Goal: Information Seeking & Learning: Find specific fact

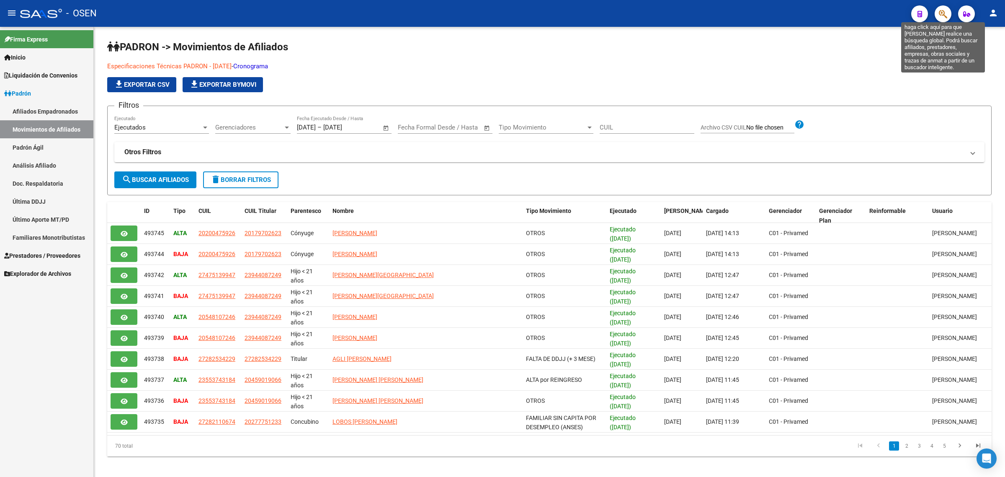
click at [939, 15] on icon "button" at bounding box center [943, 14] width 8 height 10
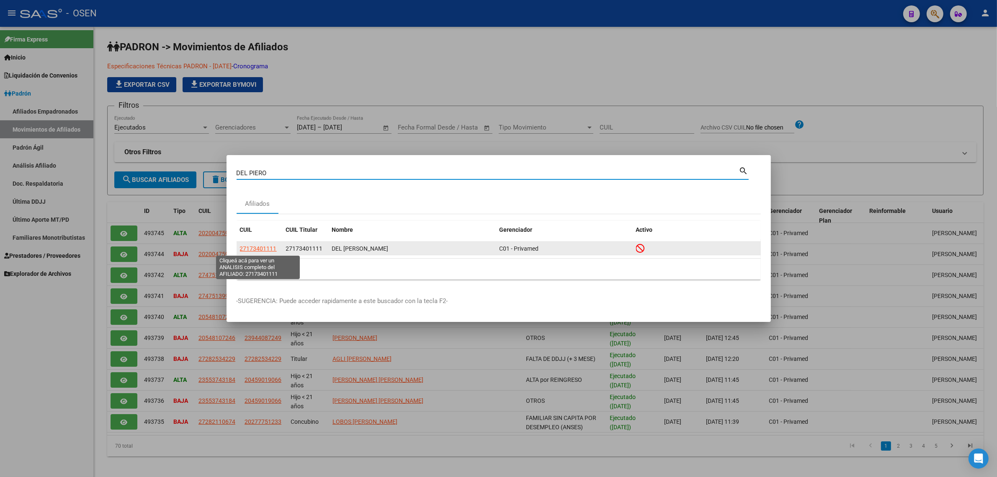
click at [250, 246] on span "27173401111" at bounding box center [258, 248] width 37 height 7
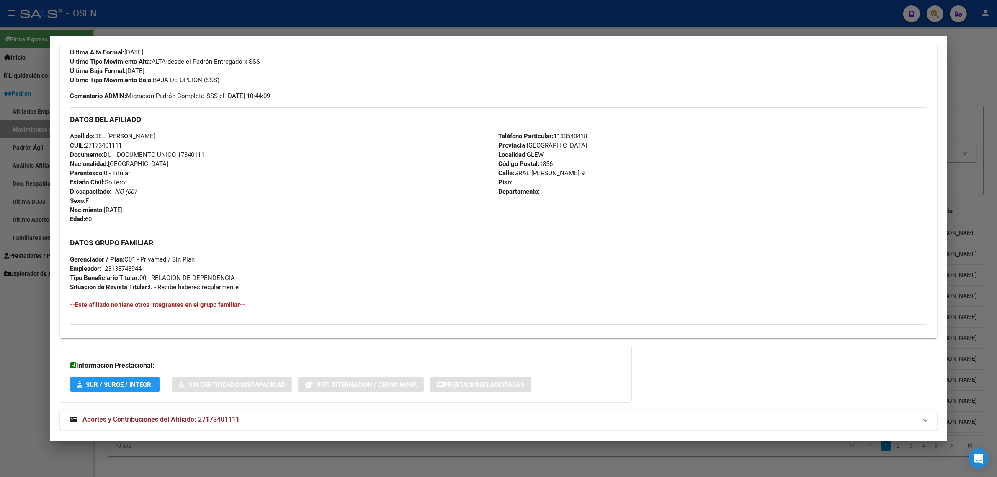
scroll to position [252, 0]
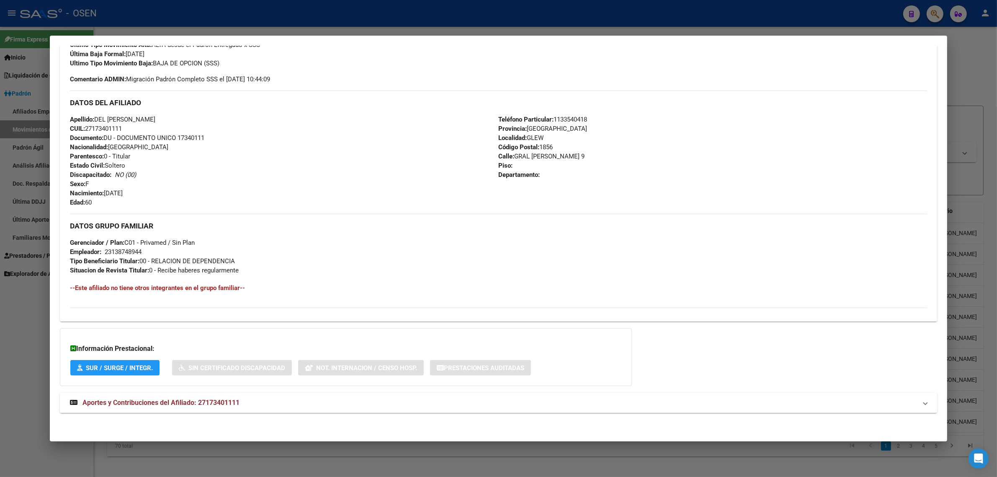
click at [108, 403] on span "Aportes y Contribuciones del Afiliado: 27173401111" at bounding box center [161, 402] width 157 height 8
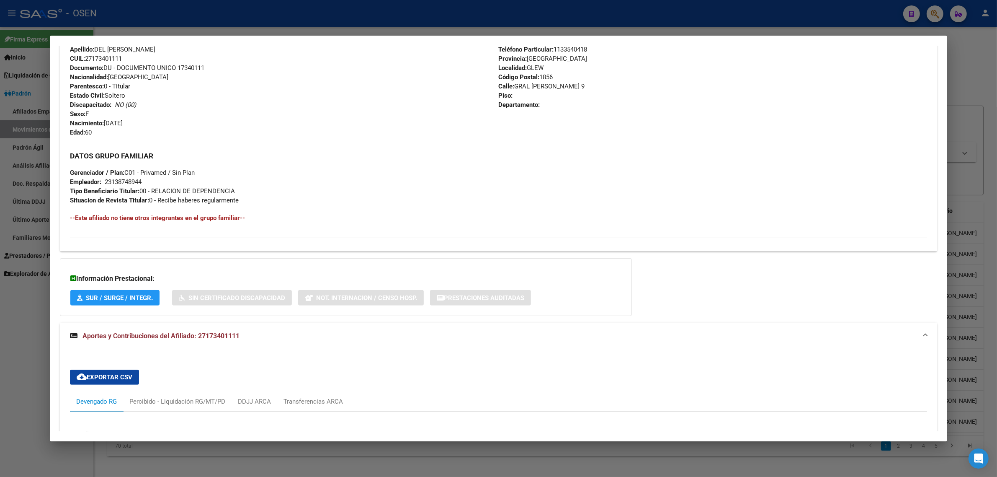
scroll to position [510, 0]
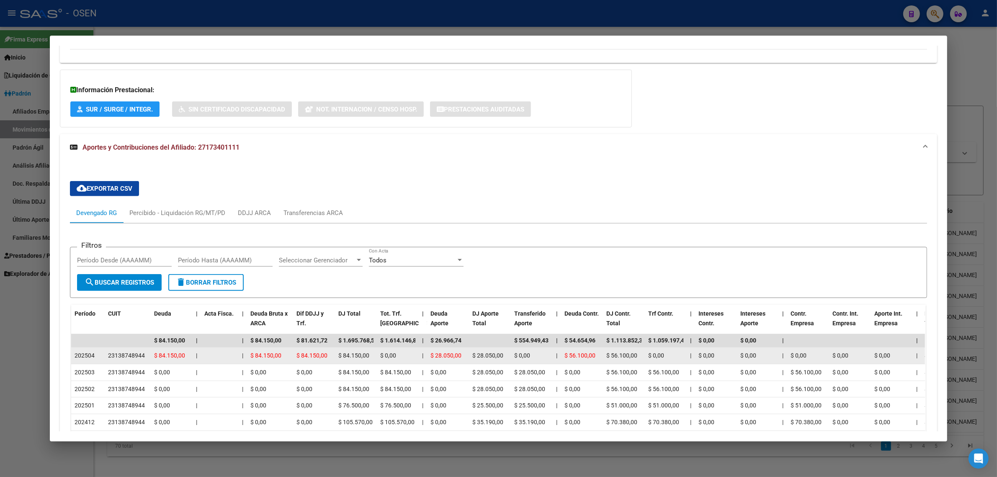
click at [119, 355] on div "23138748944" at bounding box center [126, 356] width 37 height 10
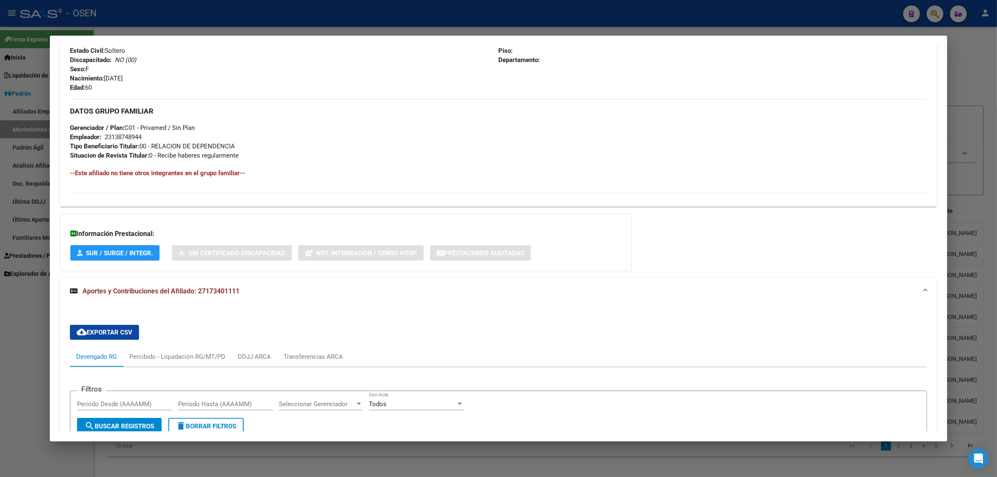
scroll to position [628, 0]
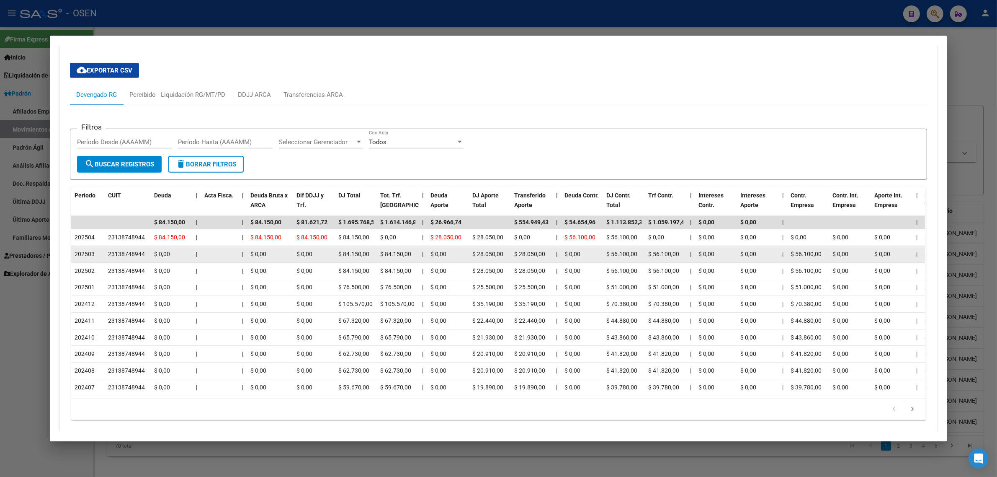
click at [124, 253] on div "23138748944" at bounding box center [126, 254] width 37 height 10
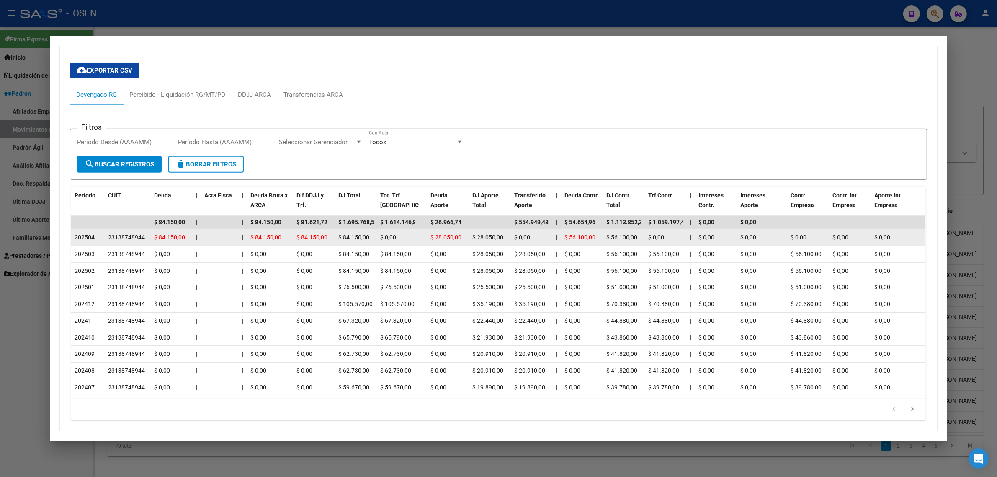
click at [124, 236] on div "23138748944" at bounding box center [126, 237] width 37 height 10
copy div "23138748944"
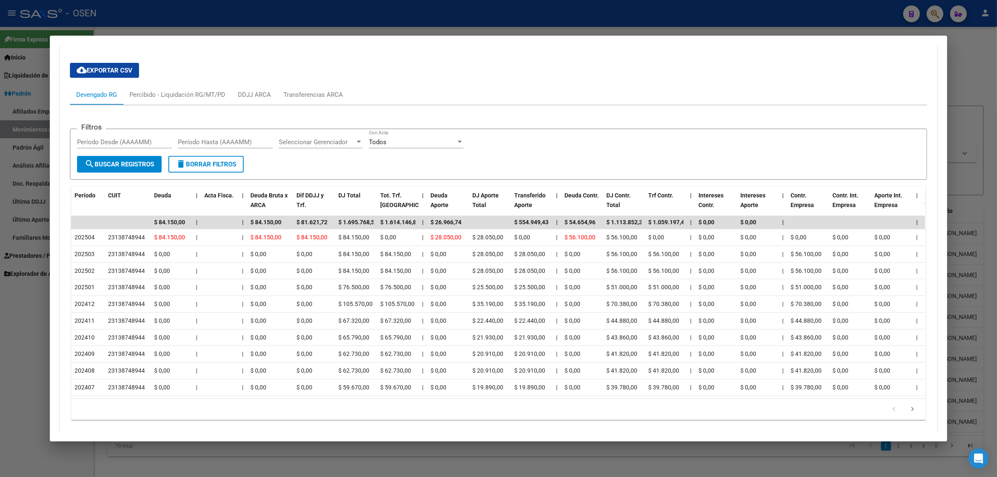
click at [278, 19] on div at bounding box center [498, 238] width 997 height 477
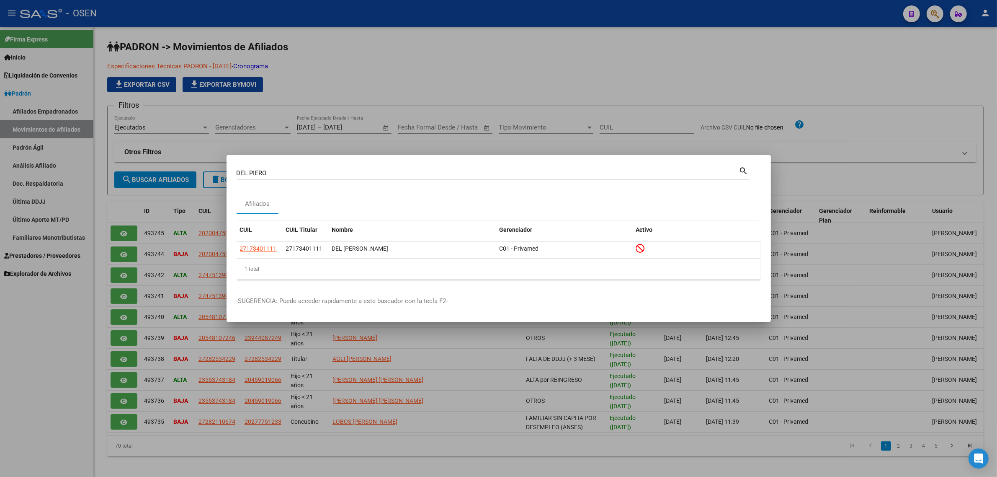
click at [271, 172] on input "DEL PIERO" at bounding box center [488, 173] width 503 height 8
paste input "23138748944"
type input "23138748944"
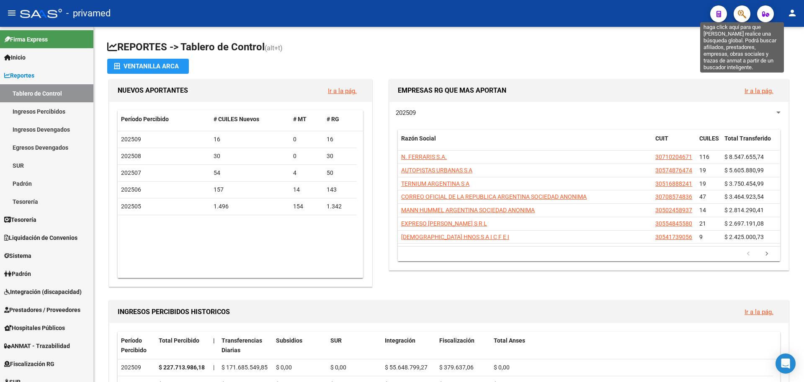
click at [744, 18] on icon "button" at bounding box center [742, 14] width 8 height 10
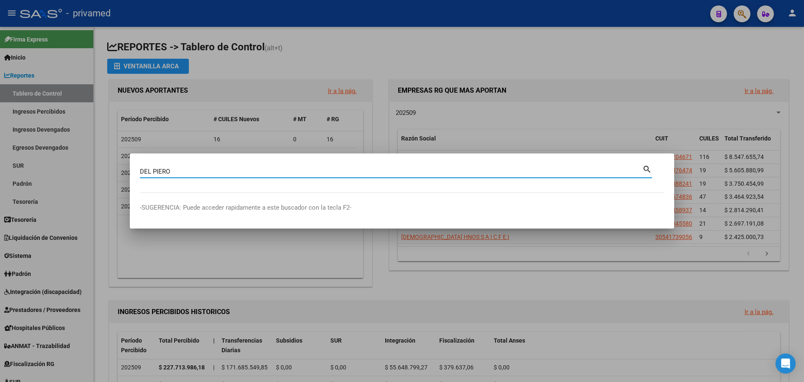
type input "DEL PIERO"
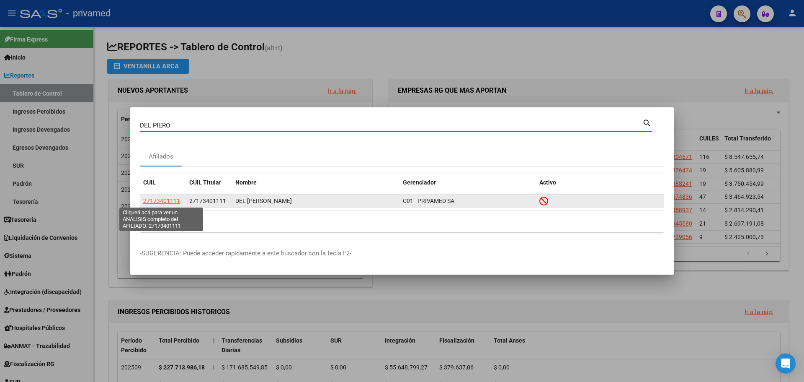
click at [166, 198] on span "27173401111" at bounding box center [161, 200] width 37 height 7
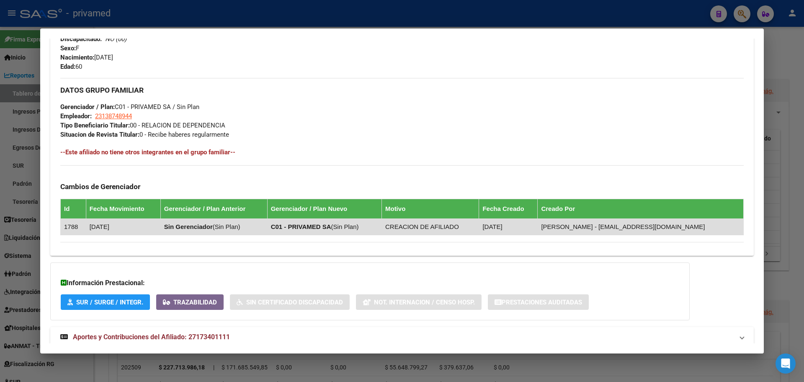
scroll to position [369, 0]
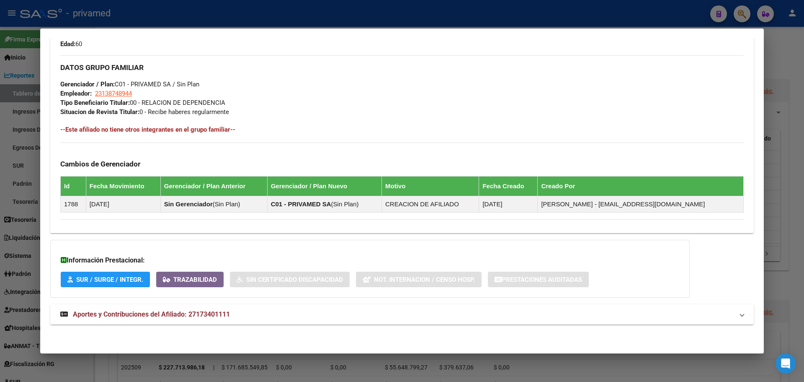
click at [112, 315] on span "Aportes y Contribuciones del Afiliado: 27173401111" at bounding box center [151, 314] width 157 height 8
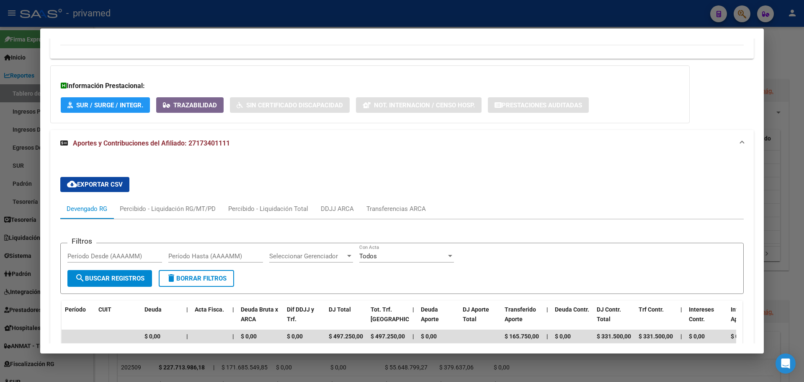
scroll to position [697, 0]
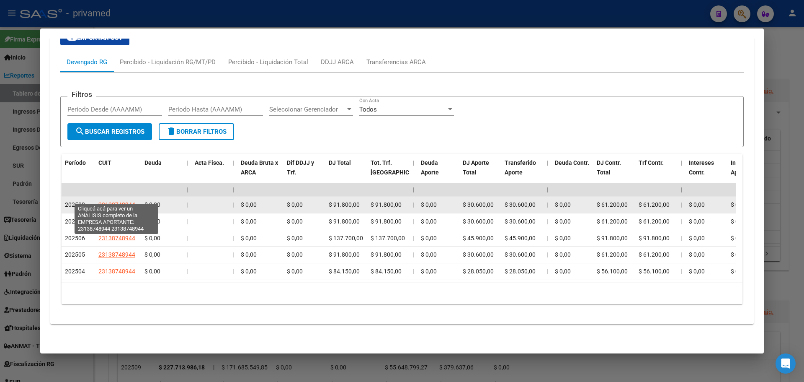
click at [107, 201] on span "23138748944" at bounding box center [116, 204] width 37 height 7
copy span "1"
type textarea "23138748944"
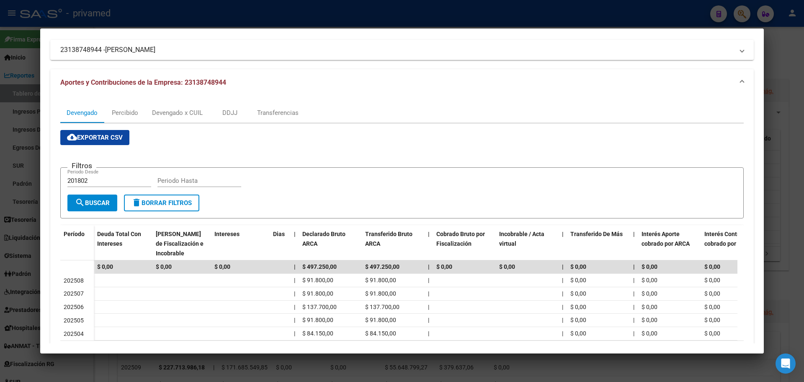
scroll to position [17, 0]
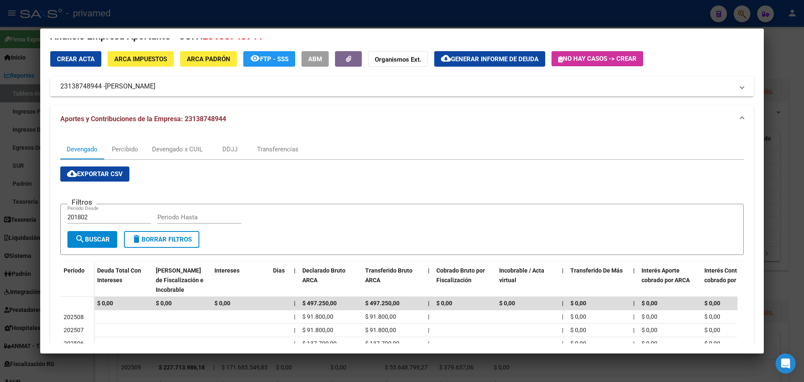
click at [146, 117] on span "Aportes y Contribuciones de la Empresa: 23138748944" at bounding box center [143, 119] width 166 height 8
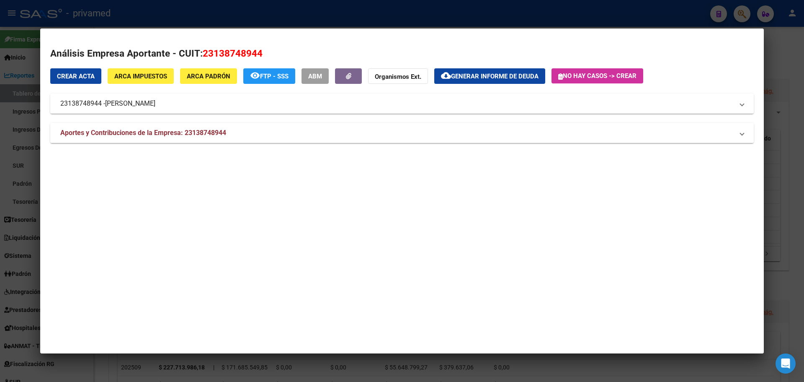
click at [147, 131] on span "Aportes y Contribuciones de la Empresa: 23138748944" at bounding box center [143, 133] width 166 height 8
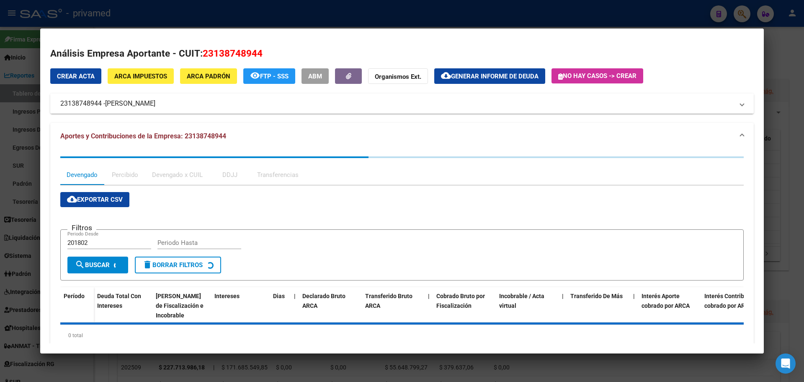
click at [145, 103] on span "MARADEI PATRICIA ELENA" at bounding box center [130, 103] width 50 height 10
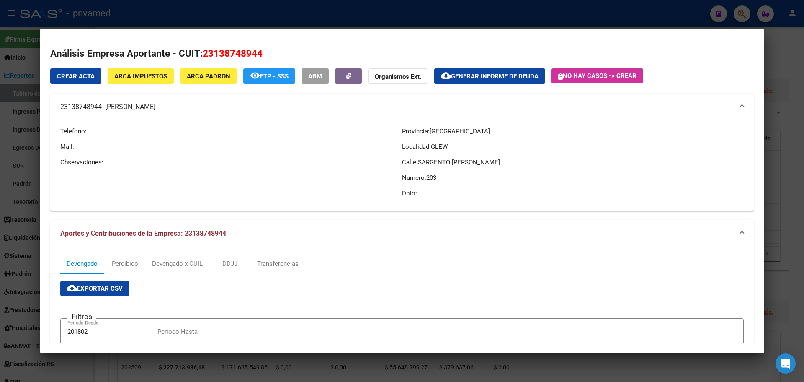
drag, startPoint x: 195, startPoint y: 107, endPoint x: 119, endPoint y: 108, distance: 75.8
click at [118, 108] on mat-panel-title "23138748944 - MARADEI PATRICIA ELENA" at bounding box center [397, 107] width 674 height 10
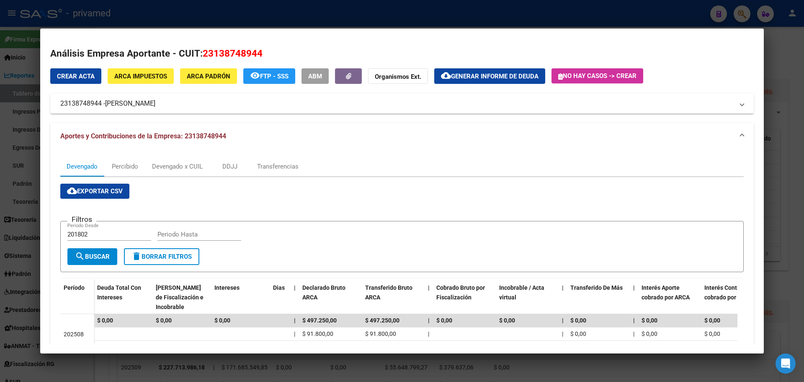
click at [190, 109] on mat-expansion-panel-header "23138748944 - MARADEI PATRICIA ELENA" at bounding box center [402, 103] width 704 height 20
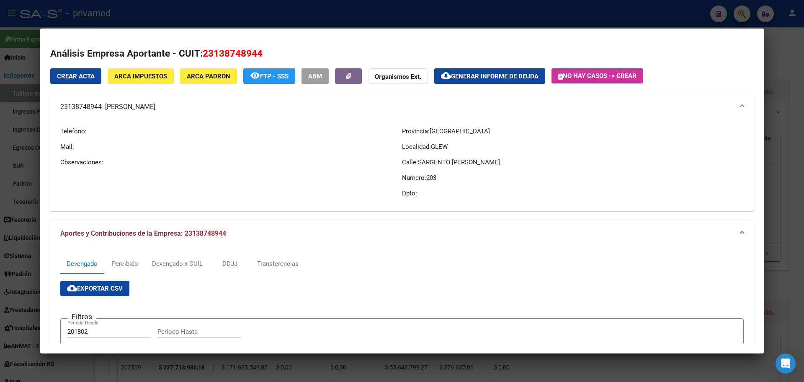
drag, startPoint x: 197, startPoint y: 108, endPoint x: 77, endPoint y: 114, distance: 120.8
click at [77, 114] on mat-expansion-panel-header "23138748944 - MARADEI PATRICIA ELENA" at bounding box center [402, 106] width 704 height 27
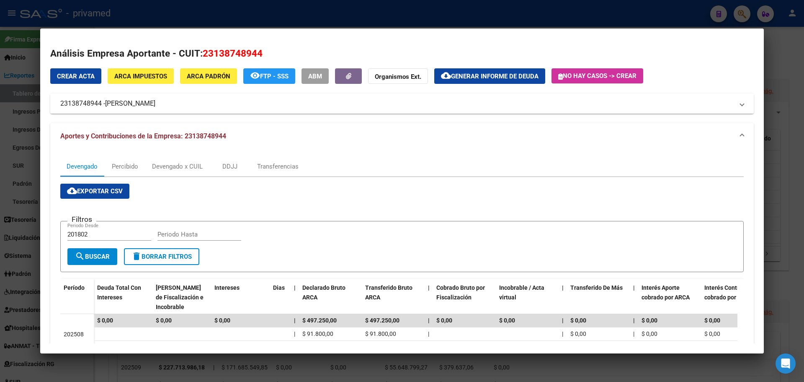
click at [61, 101] on mat-panel-title "23138748944 - MARADEI PATRICIA ELENA" at bounding box center [397, 103] width 674 height 10
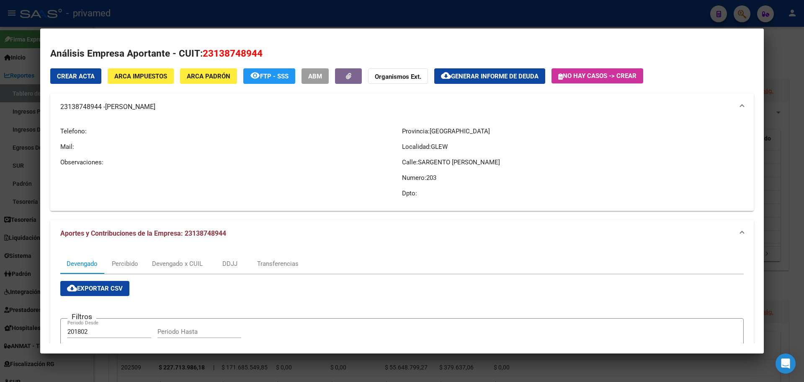
drag, startPoint x: 58, startPoint y: 106, endPoint x: 206, endPoint y: 113, distance: 148.0
click at [206, 113] on mat-expansion-panel-header "23138748944 - MARADEI PATRICIA ELENA" at bounding box center [402, 106] width 704 height 27
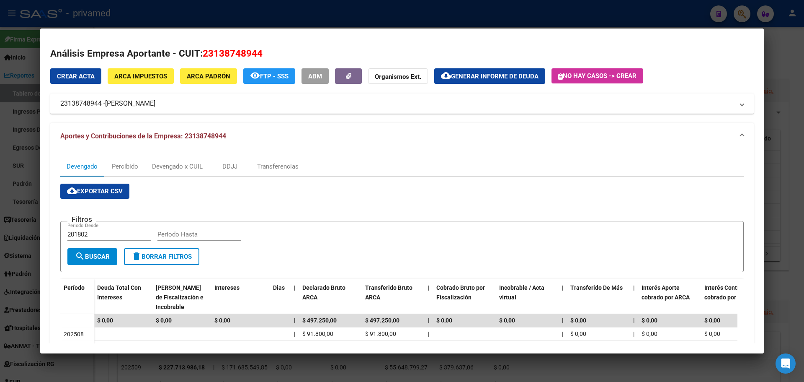
copy mat-panel-title "23138748944 - MARADEI PATRICIA ELENA"
